Goal: Task Accomplishment & Management: Manage account settings

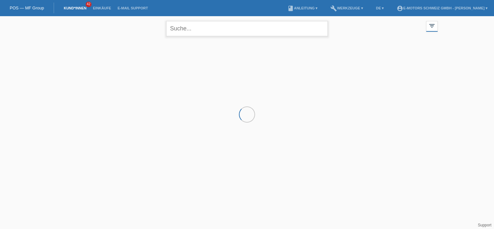
click at [187, 28] on input "text" at bounding box center [247, 28] width 162 height 15
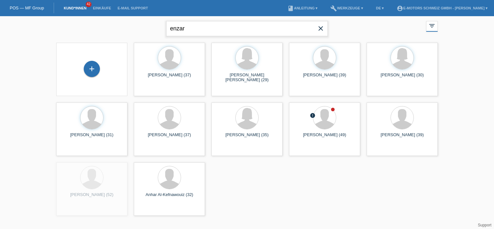
type input "enzar"
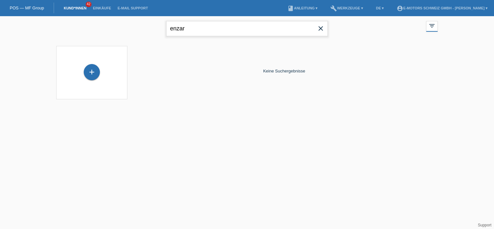
click at [195, 29] on input "enzar" at bounding box center [247, 28] width 162 height 15
type input "a"
type input "c"
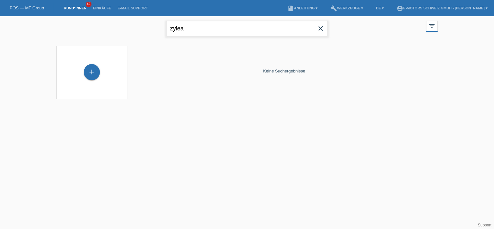
click at [173, 30] on input "zylea" at bounding box center [247, 28] width 162 height 15
click at [193, 33] on input "cylea" at bounding box center [247, 28] width 162 height 15
type input "c"
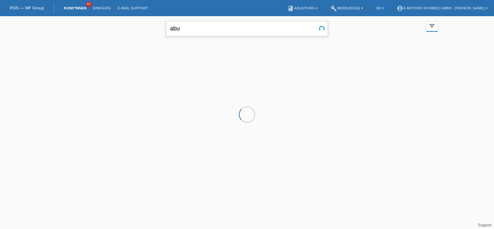
click at [189, 33] on input "abu" at bounding box center [247, 28] width 162 height 15
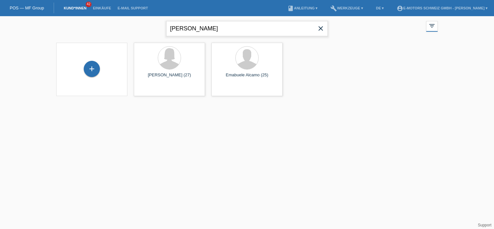
type input "[PERSON_NAME]"
click at [195, 33] on input "[PERSON_NAME]" at bounding box center [247, 28] width 162 height 15
click at [195, 34] on input "[PERSON_NAME]" at bounding box center [247, 28] width 162 height 15
click at [95, 6] on li "Einkäufe" at bounding box center [102, 8] width 25 height 17
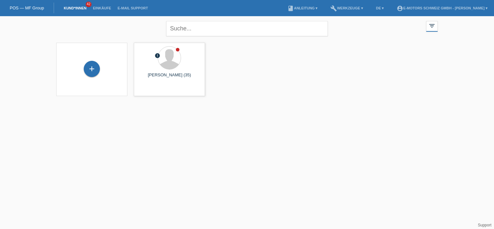
click at [102, 12] on li "Einkäufe" at bounding box center [102, 8] width 25 height 17
click at [104, 8] on link "Einkäufe" at bounding box center [102, 8] width 25 height 4
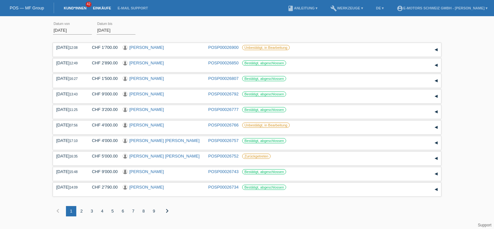
click at [71, 8] on link "Kund*innen" at bounding box center [75, 8] width 29 height 4
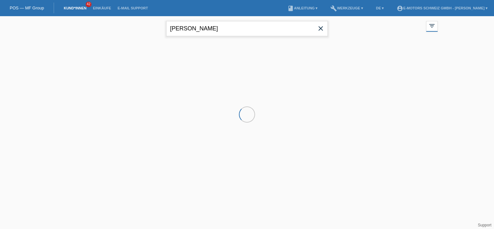
click at [202, 32] on input "abdula" at bounding box center [247, 28] width 162 height 15
click at [201, 32] on input "abdula" at bounding box center [247, 28] width 162 height 15
click at [201, 31] on input "abdula" at bounding box center [247, 28] width 162 height 15
click at [200, 30] on input "[PERSON_NAME]" at bounding box center [247, 28] width 162 height 15
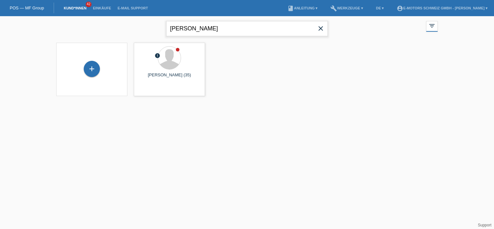
click at [191, 29] on input "[PERSON_NAME]" at bounding box center [247, 28] width 162 height 15
click at [191, 28] on input "[PERSON_NAME]" at bounding box center [247, 28] width 162 height 15
click at [189, 28] on input "[PERSON_NAME]" at bounding box center [247, 28] width 162 height 15
type input "a"
click at [232, 26] on input "muha" at bounding box center [247, 28] width 162 height 15
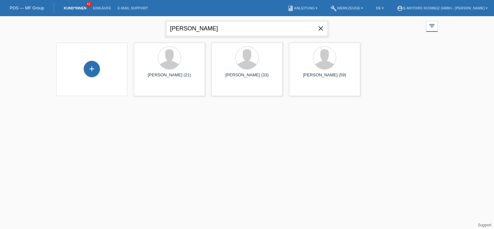
click at [232, 26] on input "muha" at bounding box center [247, 28] width 162 height 15
type input "abdullahu"
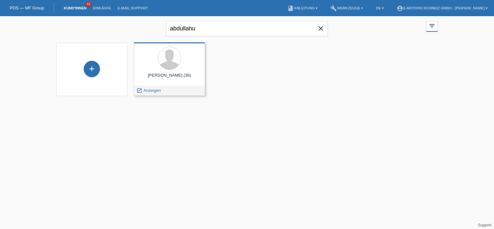
click at [185, 69] on div at bounding box center [169, 59] width 61 height 24
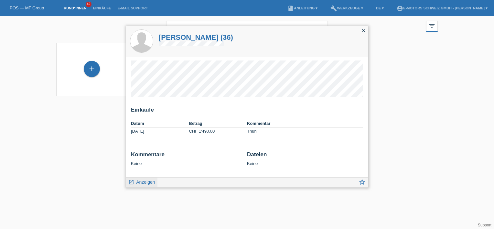
click at [138, 178] on link "launch Anzeigen" at bounding box center [141, 182] width 27 height 8
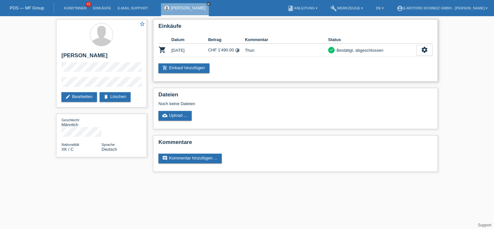
click at [249, 70] on div "add_shopping_cart Einkauf hinzufügen" at bounding box center [296, 68] width 274 height 10
click at [266, 73] on div "Einkäufe Datum Betrag Kommentar Status shopping_cart [DATE] CHF 1'490.00 timela…" at bounding box center [295, 50] width 285 height 62
drag, startPoint x: 62, startPoint y: 56, endPoint x: 103, endPoint y: 56, distance: 40.8
click at [103, 56] on h2 "Zyle Abdullahu" at bounding box center [101, 57] width 80 height 10
copy h2 "Zyle Abdullahu"
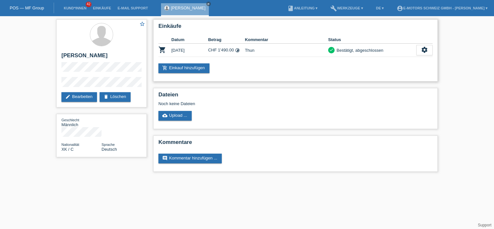
click at [247, 80] on div "Einkäufe Datum Betrag Kommentar Status shopping_cart 11.08.2025 CHF 1'490.00 ti…" at bounding box center [295, 50] width 285 height 62
click at [104, 178] on html "POS — MF Group Kund*innen 42 Einkäufe E-Mail Support Zyle Abdullahu close" at bounding box center [247, 89] width 494 height 178
click at [304, 136] on div "Kommentare comment Kommentar hinzufügen ..." at bounding box center [295, 154] width 285 height 36
click at [318, 128] on div "Einkäufe Datum Betrag Kommentar Status shopping_cart 11.08.2025 CHF 1'490.00 ti…" at bounding box center [295, 97] width 291 height 162
click at [471, 147] on div "star_border Zyle Abdullahu edit Bearbeiten delete Löschen Geschlecht Männlich N…" at bounding box center [247, 97] width 494 height 162
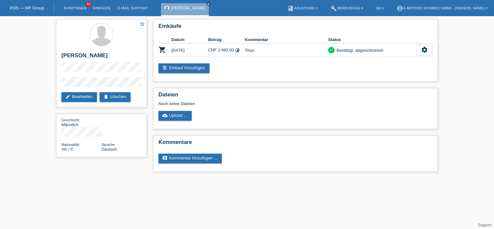
click at [478, 146] on div "star_border Zyle Abdullahu edit Bearbeiten delete Löschen Geschlecht Männlich N…" at bounding box center [247, 97] width 494 height 162
click at [0, 76] on html "POS — MF Group Kund*innen 42 Einkäufe E-Mail Support Zyle Abdullahu close" at bounding box center [247, 89] width 494 height 178
drag, startPoint x: 93, startPoint y: 164, endPoint x: 101, endPoint y: 161, distance: 8.4
click at [94, 164] on div "star_border Zyle Abdullahu edit Bearbeiten delete Löschen Geschlecht Männlich N…" at bounding box center [247, 97] width 388 height 162
click at [56, 128] on div "Geschlecht Männlich Nationalität XK / C Sprache Deutsch" at bounding box center [101, 135] width 91 height 43
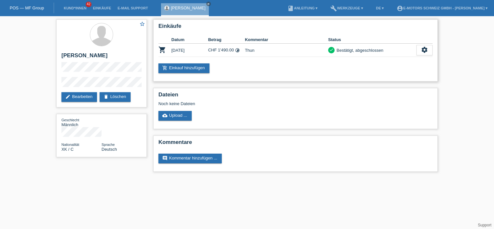
click at [256, 68] on div "add_shopping_cart Einkauf hinzufügen" at bounding box center [296, 68] width 274 height 10
click at [35, 80] on div "star_border Zyle Abdullahu edit Bearbeiten delete Löschen Geschlecht Männlich N…" at bounding box center [247, 97] width 494 height 162
click at [149, 132] on div "star_border Zyle Abdullahu edit Bearbeiten delete Löschen Geschlecht Männlich N…" at bounding box center [101, 90] width 97 height 148
click at [158, 82] on div "Einkäufe Datum Betrag Kommentar Status shopping_cart 11.08.2025 CHF 1'490.00 ti…" at bounding box center [295, 97] width 291 height 162
click at [150, 83] on div "star_border Zyle Abdullahu edit Bearbeiten delete Löschen Geschlecht Männlich N…" at bounding box center [101, 90] width 97 height 148
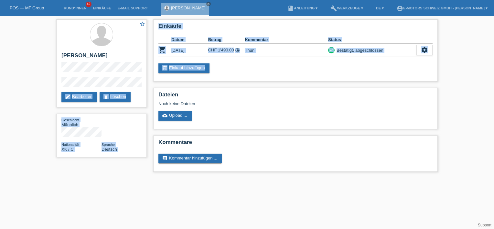
click at [150, 80] on div "star_border Zyle Abdullahu edit Bearbeiten delete Löschen Geschlecht Männlich N…" at bounding box center [247, 97] width 388 height 162
click at [149, 81] on div "star_border Zyle Abdullahu edit Bearbeiten delete Löschen Geschlecht Männlich N…" at bounding box center [101, 90] width 97 height 148
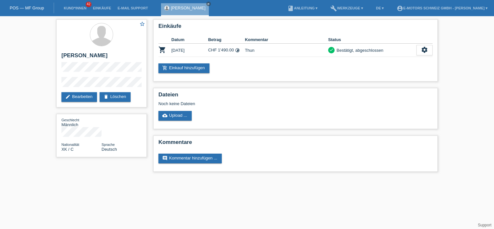
click at [153, 86] on div "Einkäufe Datum Betrag Kommentar Status shopping_cart 11.08.2025 CHF 1'490.00 ti…" at bounding box center [295, 97] width 291 height 162
click at [32, 108] on div "star_border Zyle Abdullahu edit Bearbeiten delete Löschen Geschlecht Männlich N…" at bounding box center [247, 97] width 494 height 162
click at [230, 62] on div "Einkäufe Datum Betrag Kommentar Status shopping_cart 11.08.2025 CHF 1'490.00 ti…" at bounding box center [295, 50] width 285 height 62
